Goal: Find specific page/section: Find specific page/section

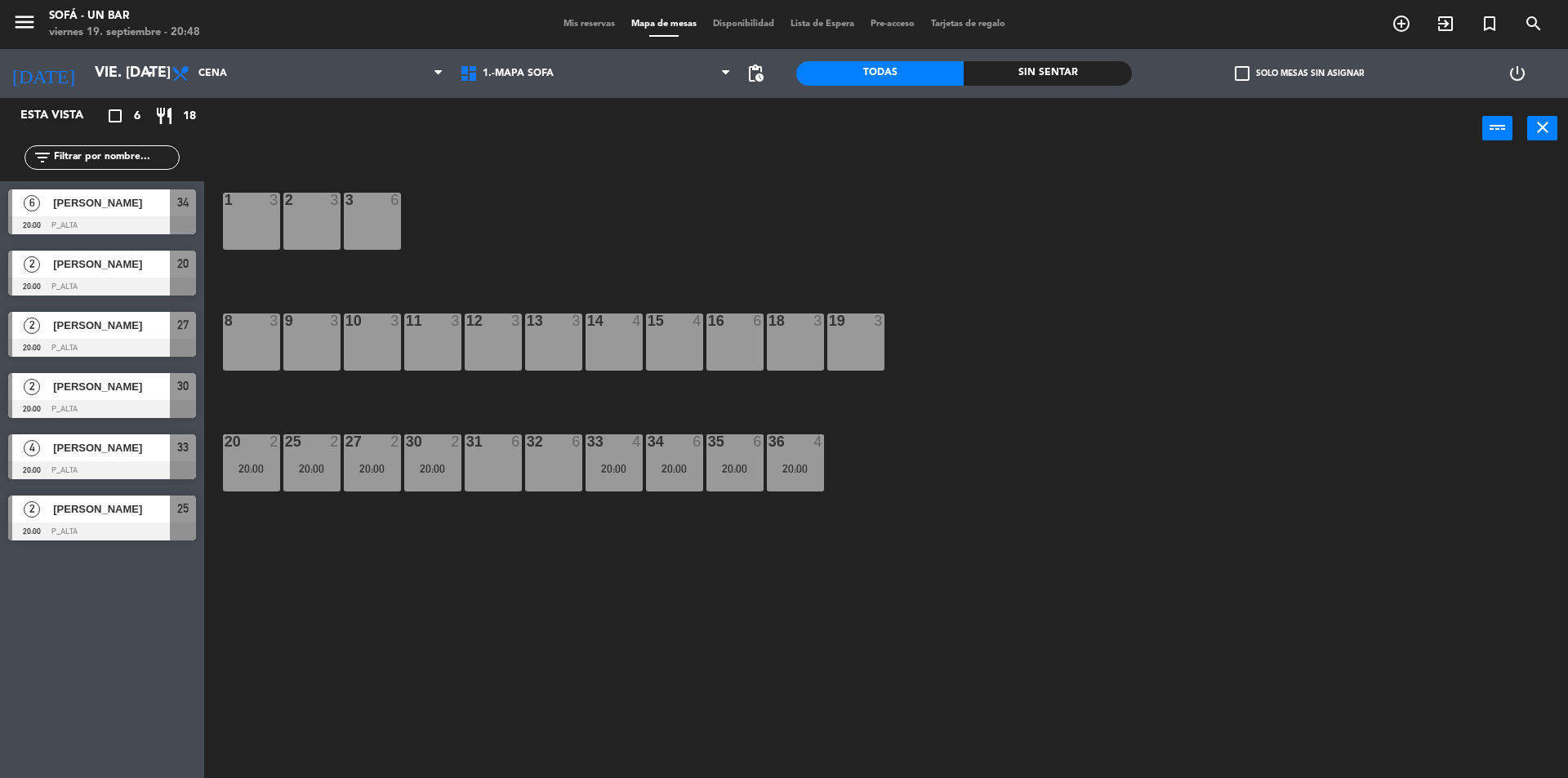
click at [1040, 79] on div "Sin sentar" at bounding box center [1047, 74] width 167 height 24
click at [933, 68] on div "Todas" at bounding box center [880, 74] width 167 height 24
click at [605, 62] on span "1.-MAPA SOFA" at bounding box center [595, 73] width 288 height 36
click at [894, 78] on div "Todas" at bounding box center [880, 74] width 167 height 24
drag, startPoint x: 735, startPoint y: 164, endPoint x: 612, endPoint y: 167, distance: 123.0
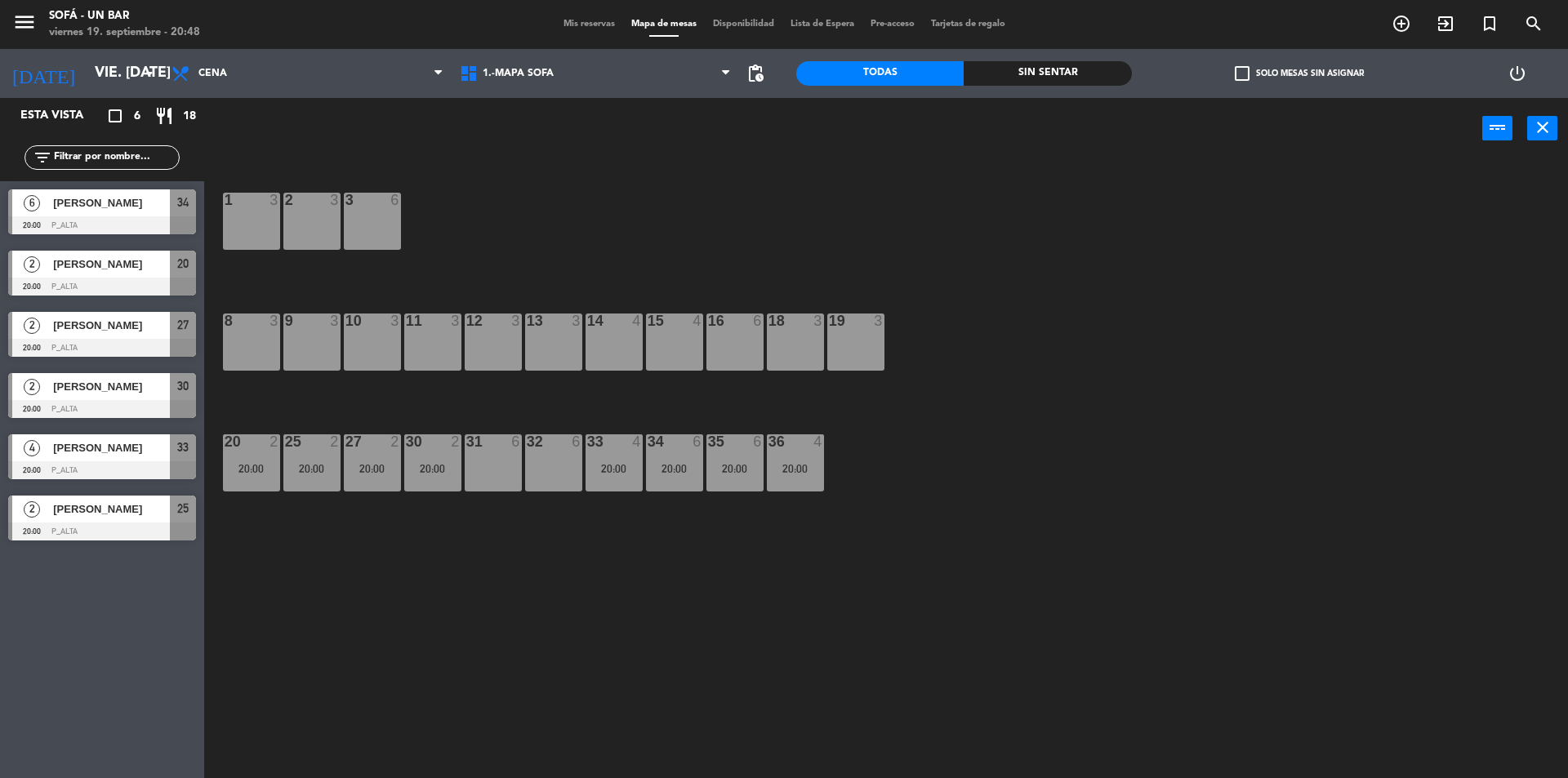
click at [734, 164] on div "1 3 2 3 3 6 8 3 9 3 10 3 11 3 12 3 13 3 14 4 15 4 16 6 18 3 19 3 31 6 32 6 20 2…" at bounding box center [894, 472] width 1348 height 618
click at [846, 171] on div "1 3 2 3 3 6 8 3 9 3 10 3 11 3 12 3 13 3 14 4 15 4 16 6 18 3 19 3 31 6 32 6 20 2…" at bounding box center [894, 472] width 1348 height 618
click at [584, 21] on span "Mis reservas" at bounding box center [589, 24] width 68 height 9
